Goal: Task Accomplishment & Management: Manage account settings

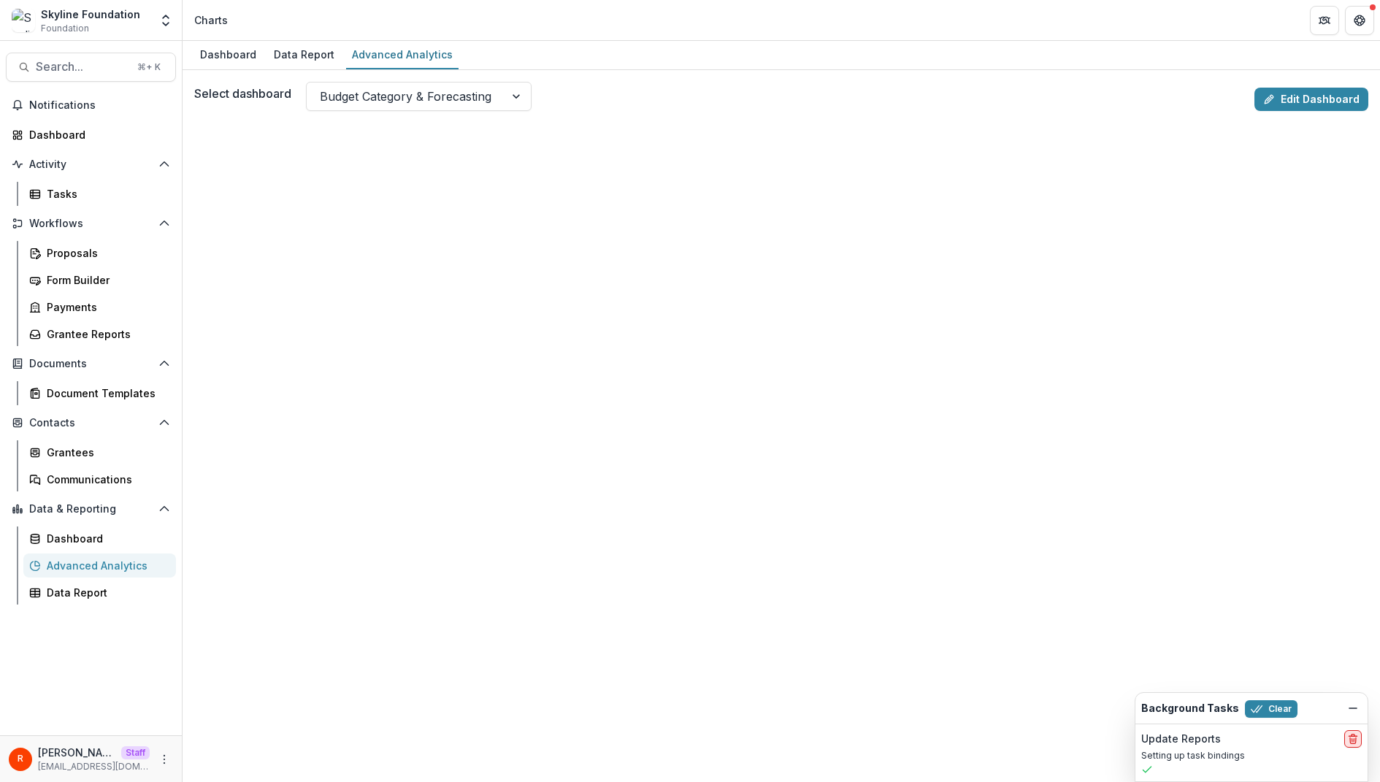
click at [1352, 736] on line "delete" at bounding box center [1353, 736] width 8 height 0
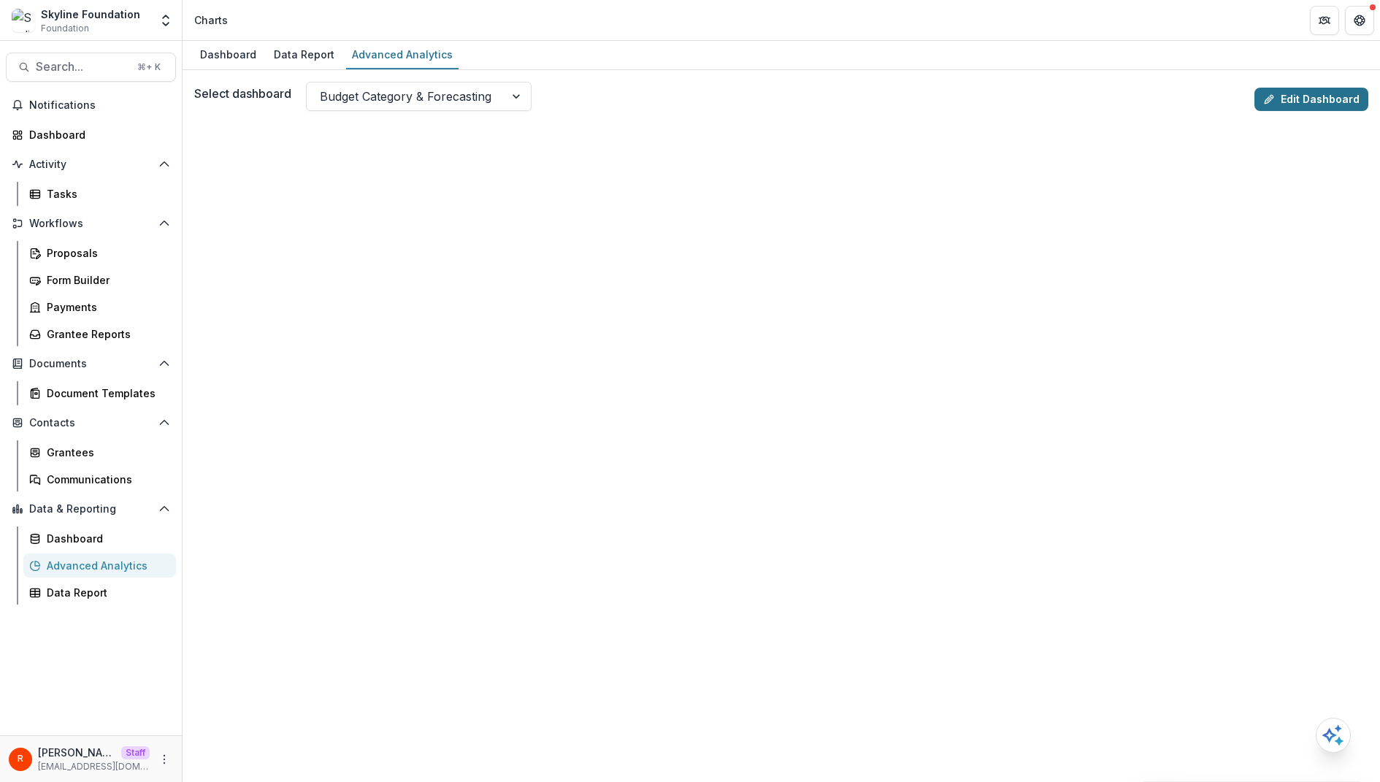
click at [1303, 99] on link "Edit Dashboard" at bounding box center [1311, 99] width 114 height 23
click at [967, 53] on div "Dashboard Data Report Advanced Analytics" at bounding box center [781, 55] width 1197 height 29
click at [168, 760] on icon "More" at bounding box center [164, 759] width 12 height 12
click at [238, 724] on link "User Settings" at bounding box center [261, 728] width 156 height 24
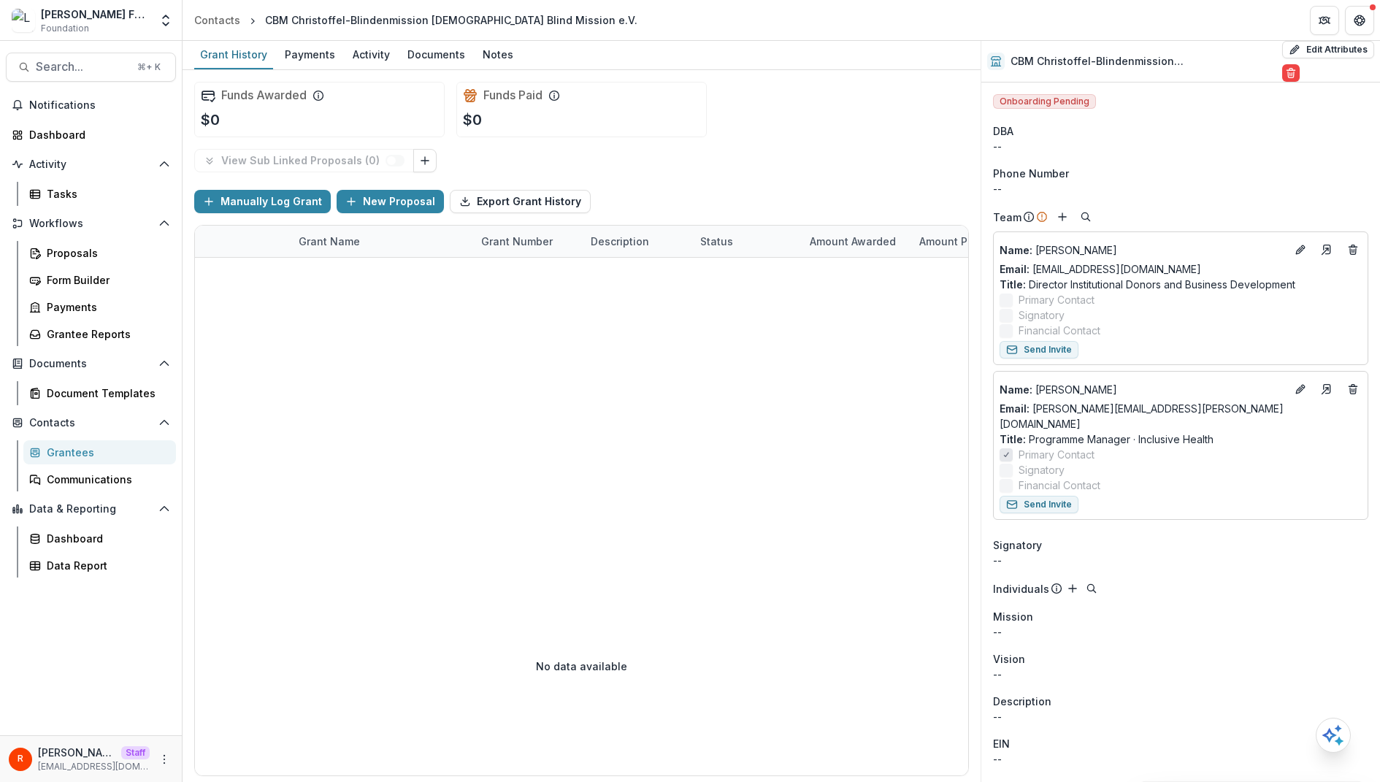
click at [618, 153] on div "View Sub Linked Proposals ( 0 )" at bounding box center [581, 160] width 775 height 23
click at [653, 108] on div "Funds Paid $0" at bounding box center [581, 109] width 250 height 55
